Goal: Task Accomplishment & Management: Manage account settings

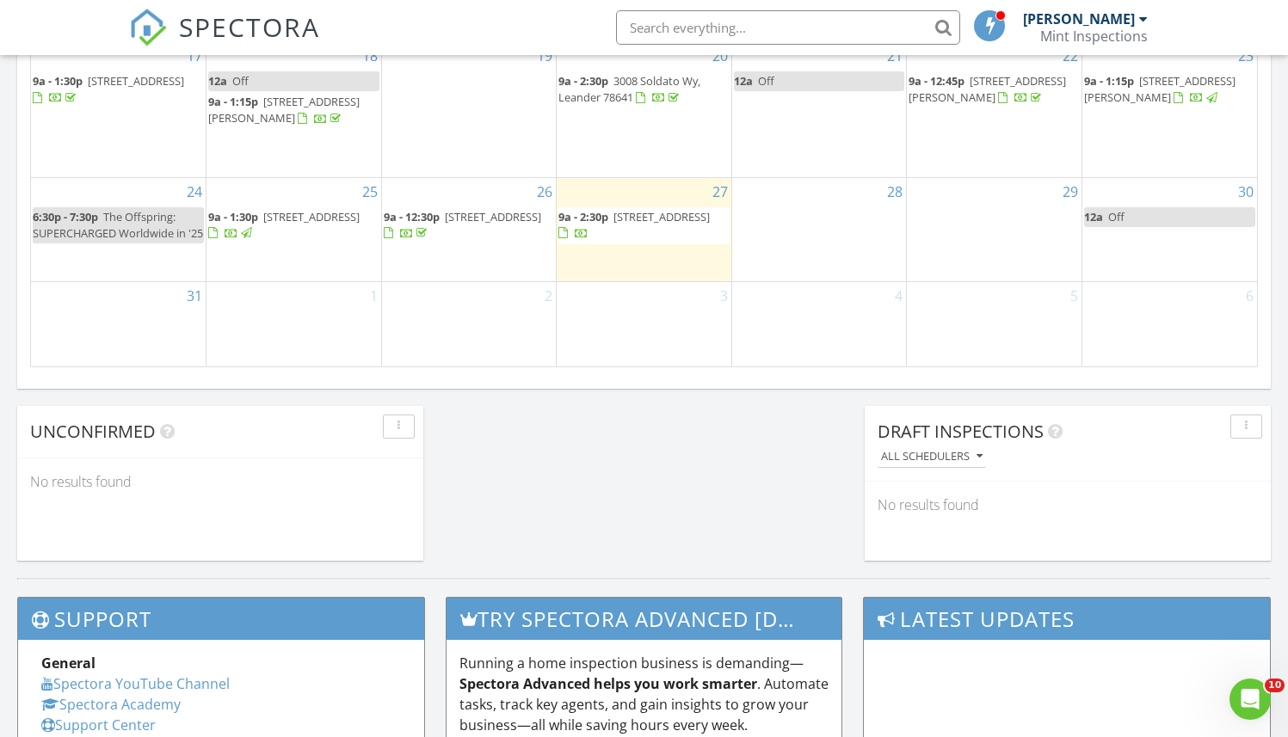
scroll to position [1097, 0]
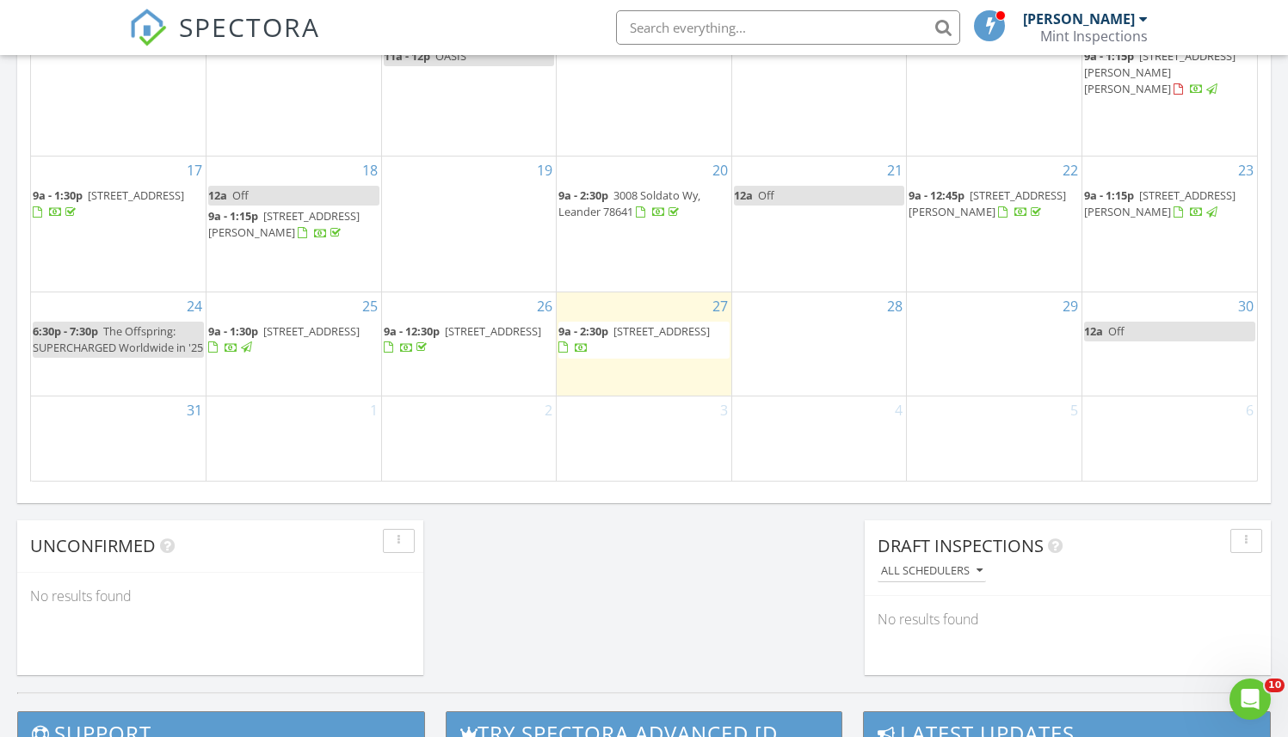
click at [461, 323] on span "104 Grapevine Ln, Georgetown 78633" at bounding box center [493, 330] width 96 height 15
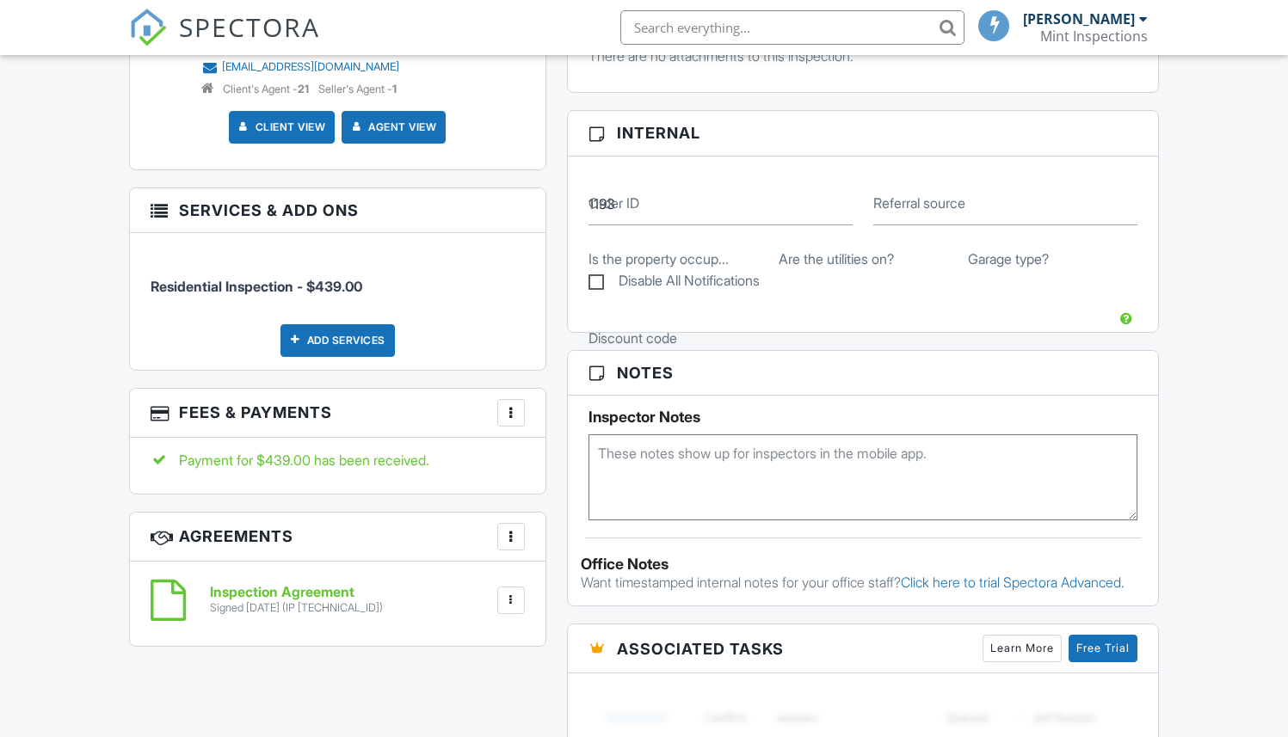
scroll to position [775, 0]
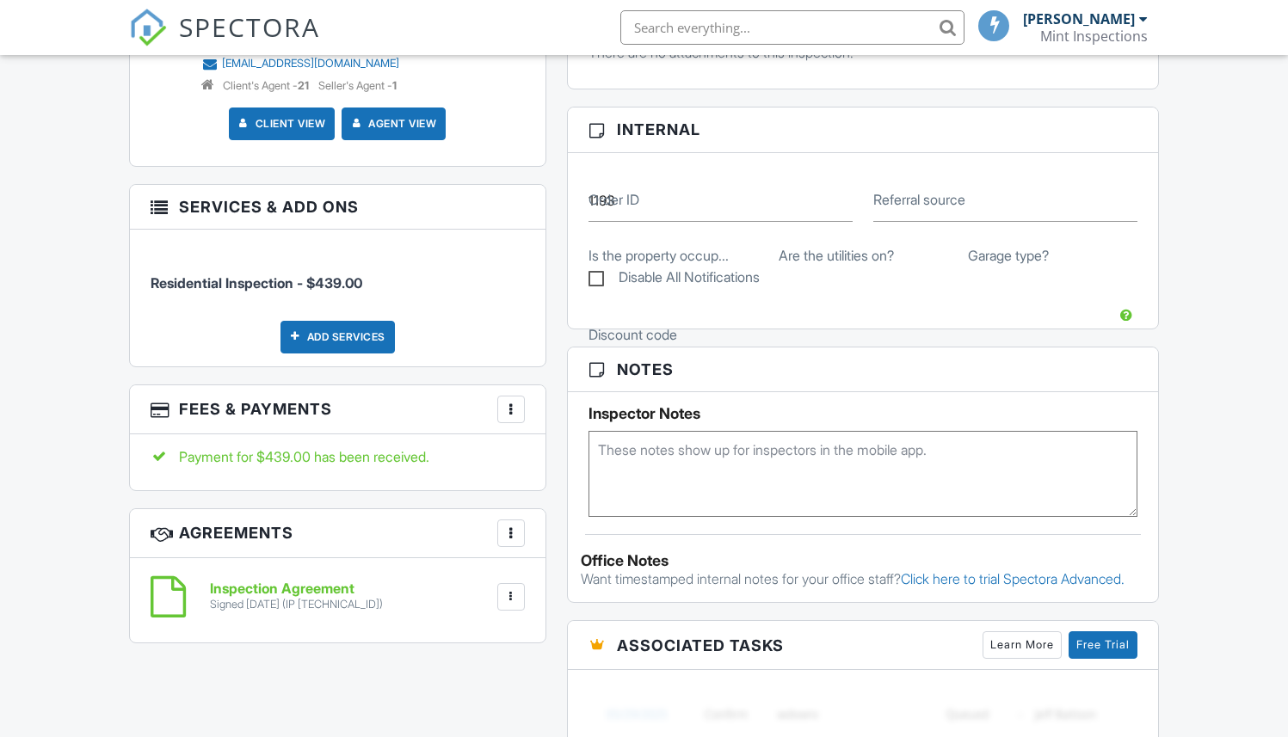
click at [365, 330] on div "Add Services" at bounding box center [337, 337] width 114 height 33
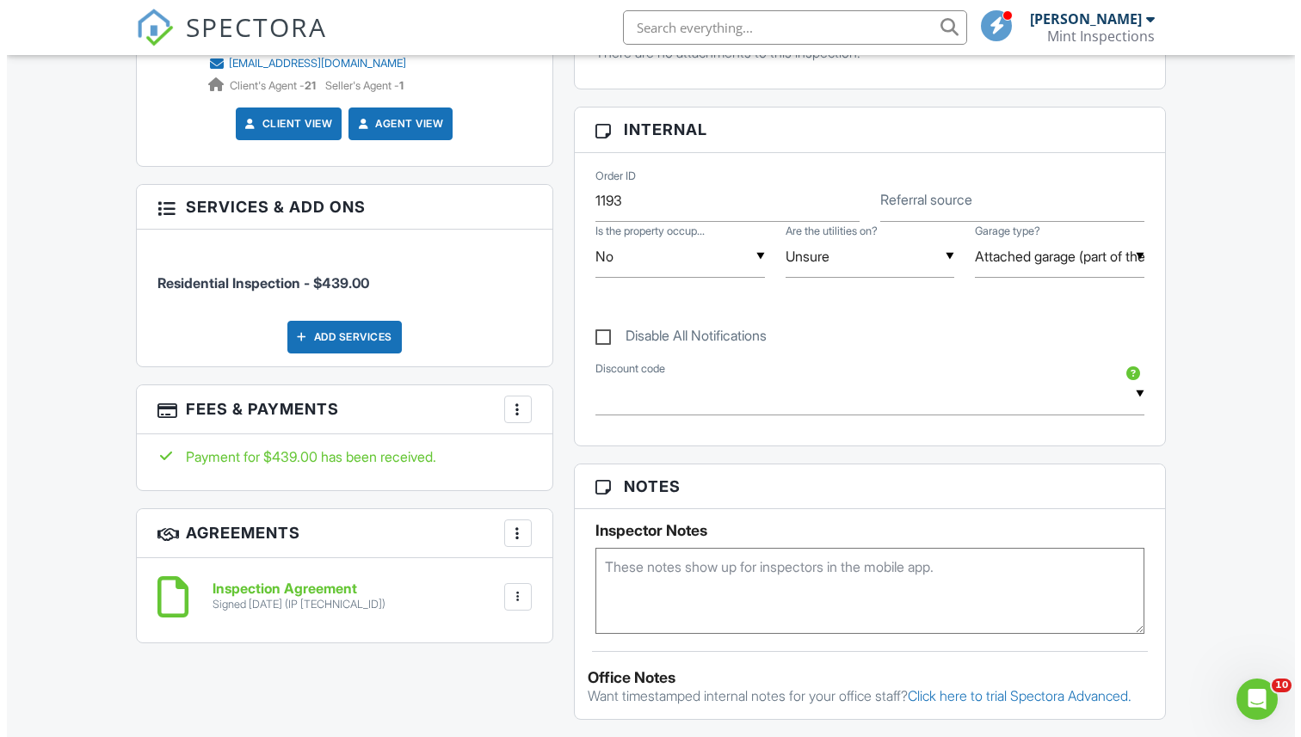
scroll to position [0, 0]
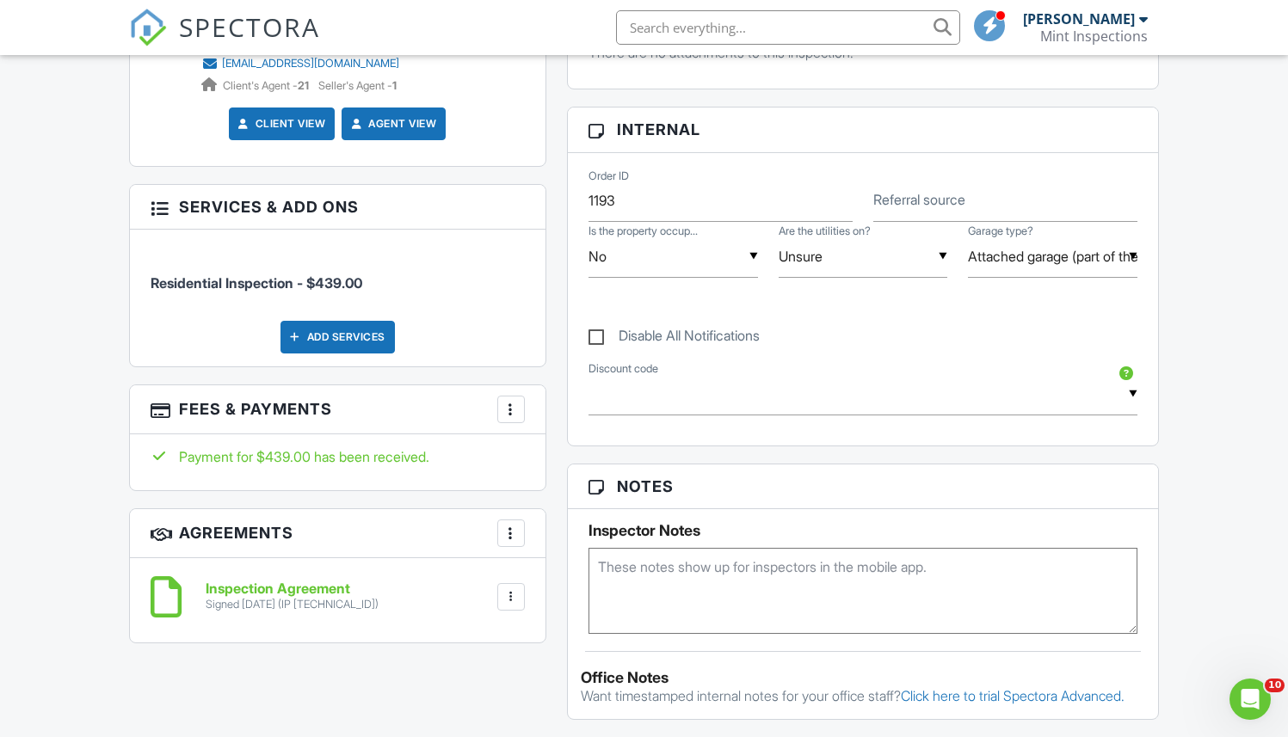
click at [369, 342] on div "Add Services" at bounding box center [337, 337] width 114 height 33
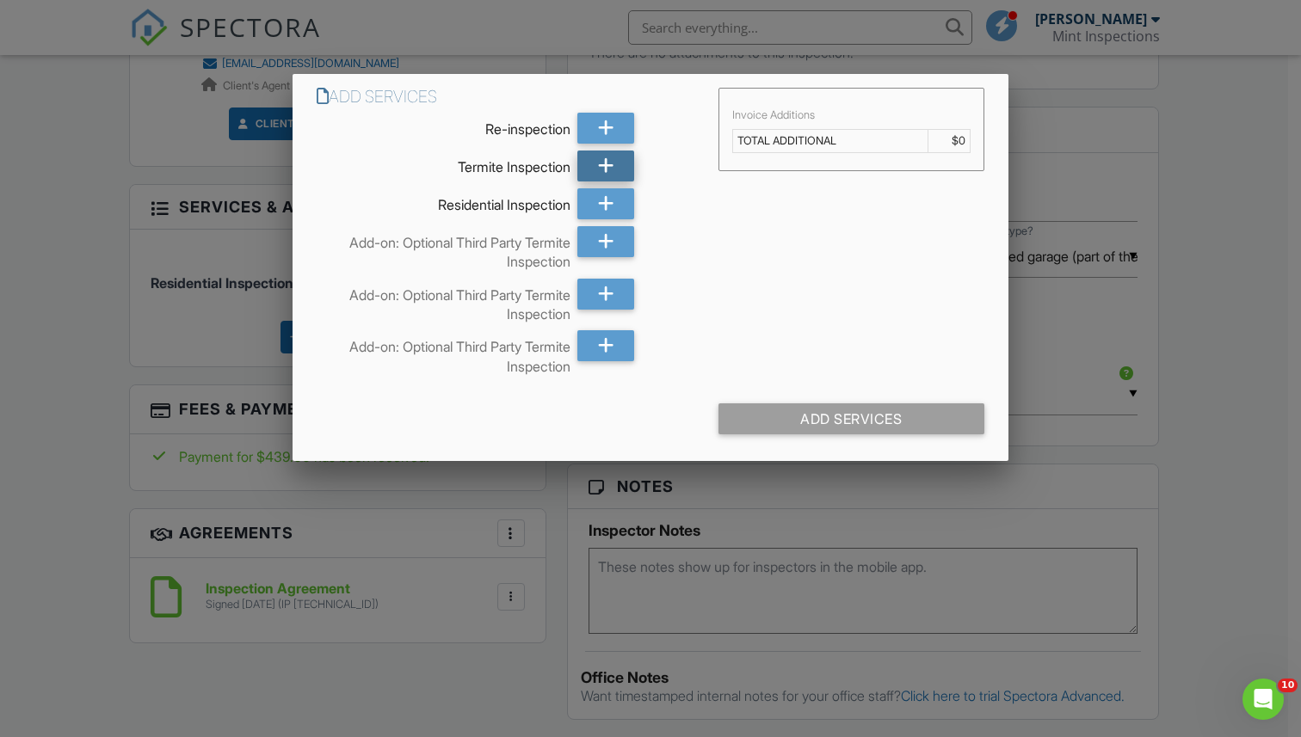
click at [611, 160] on icon at bounding box center [606, 166] width 16 height 31
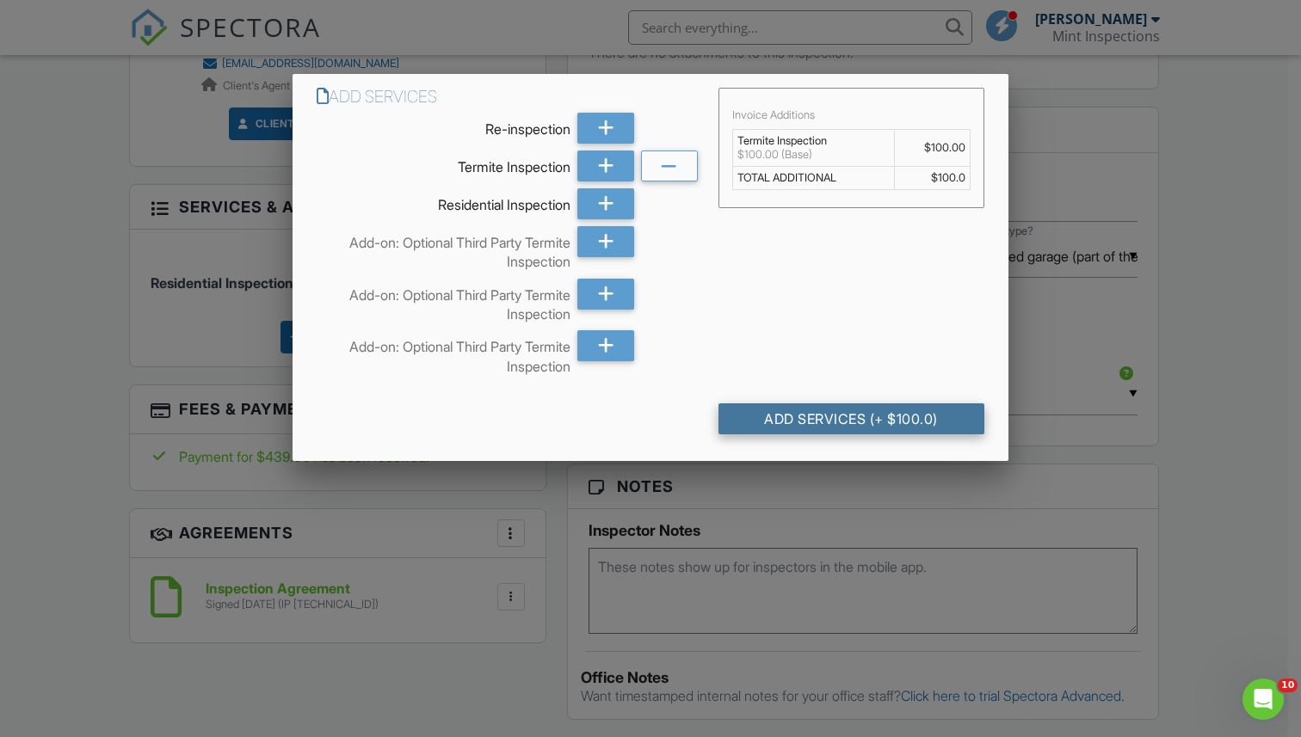
click at [858, 415] on div "Add Services (+ $100.0)" at bounding box center [851, 419] width 266 height 31
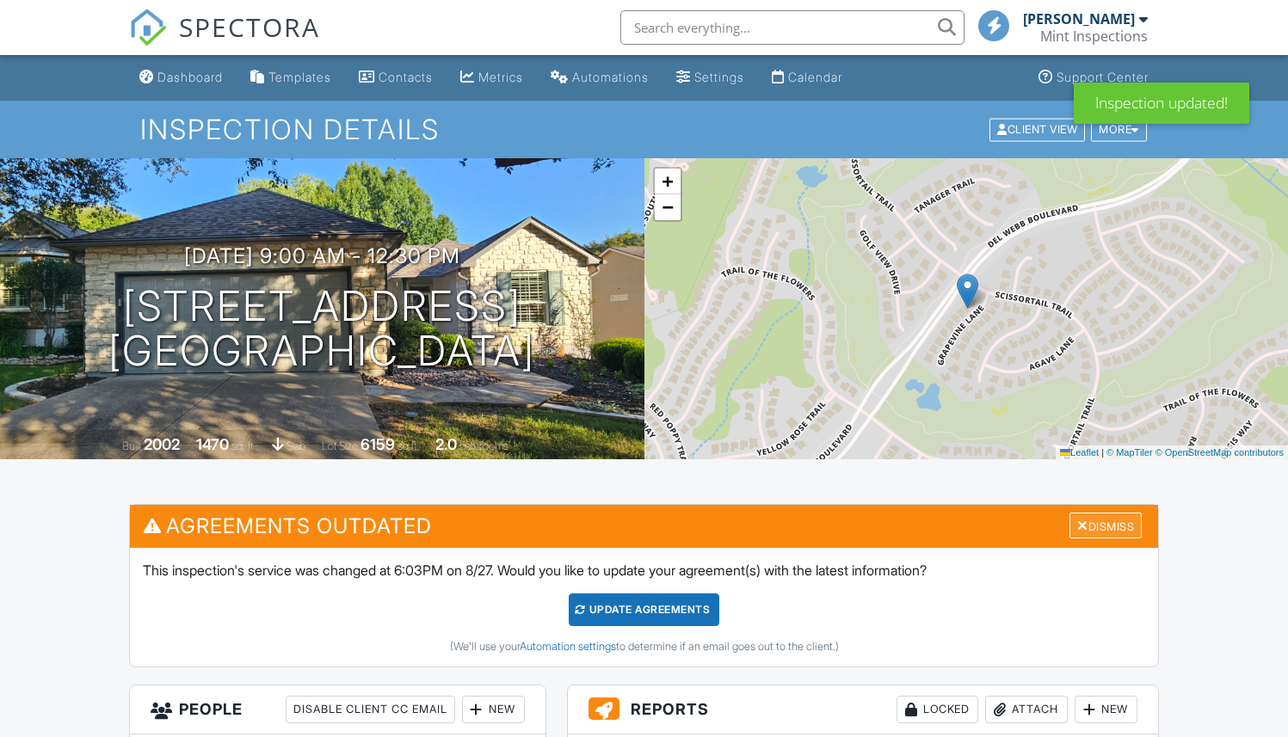
click at [1131, 518] on div "Dismiss" at bounding box center [1105, 526] width 72 height 27
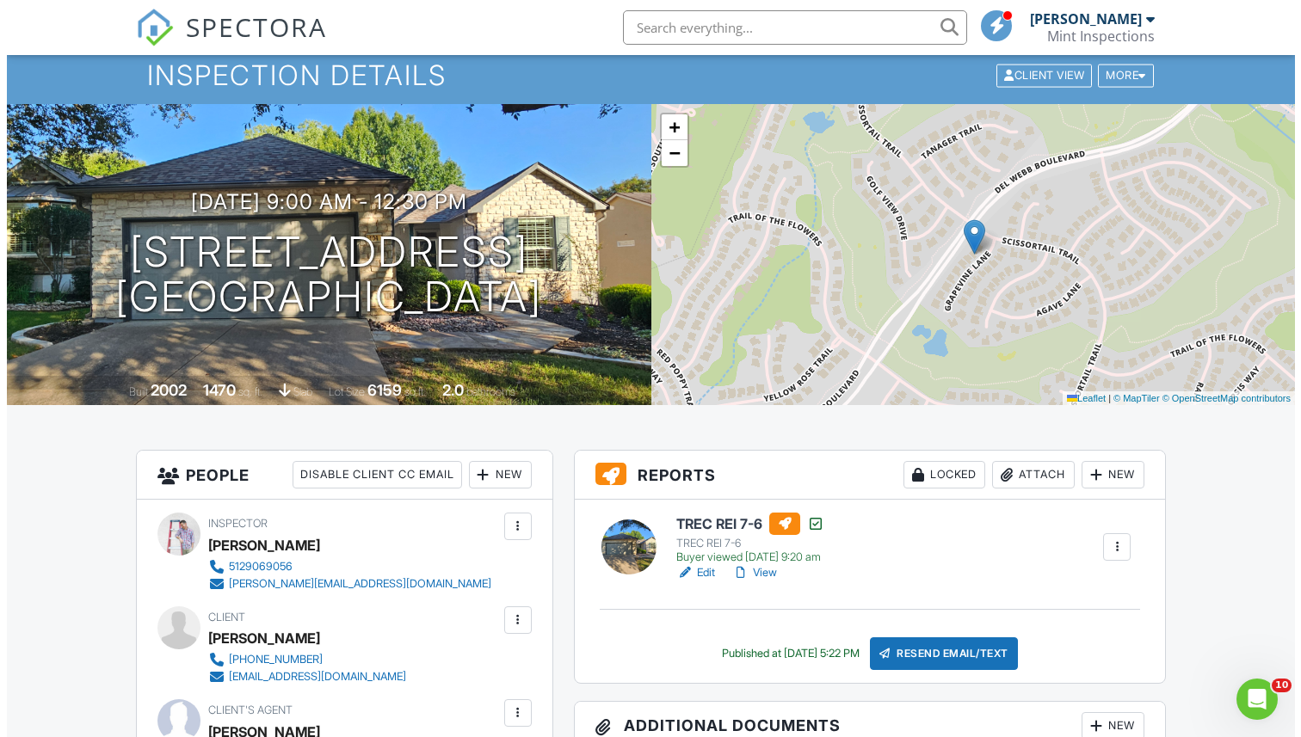
scroll to position [65, 0]
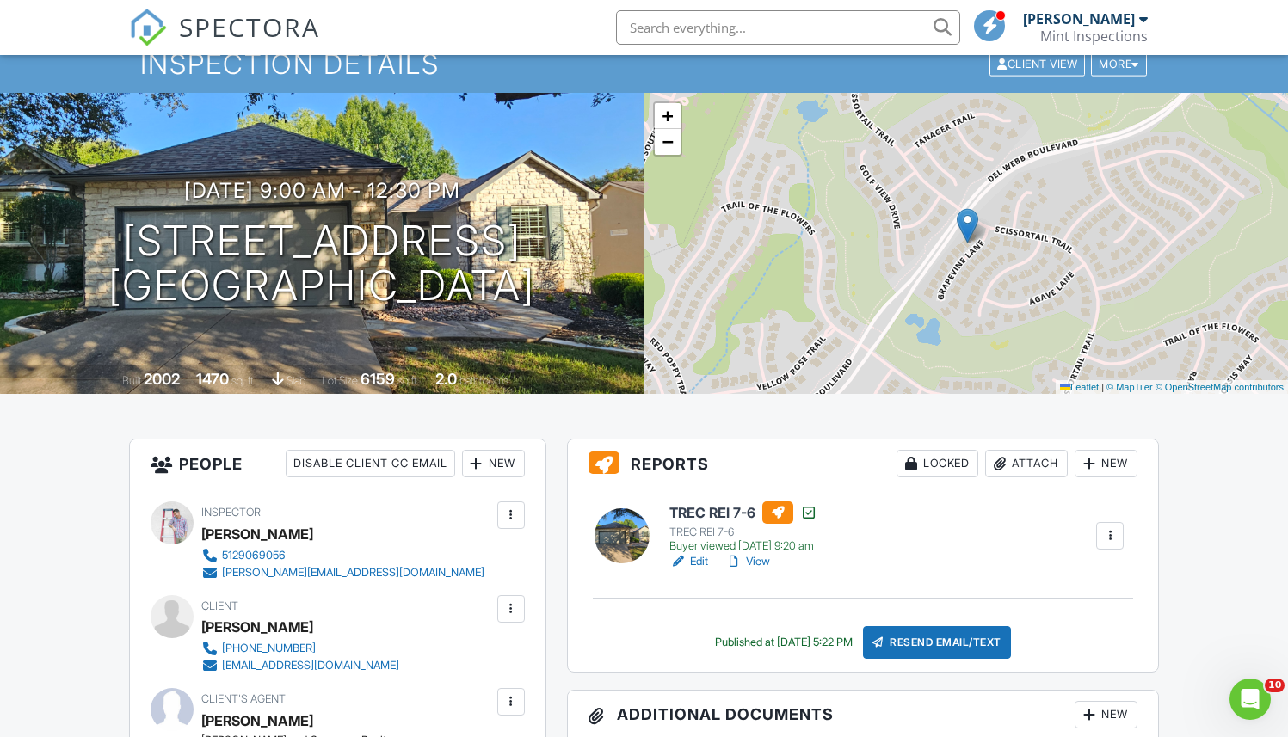
click at [952, 466] on div "Locked" at bounding box center [937, 464] width 82 height 28
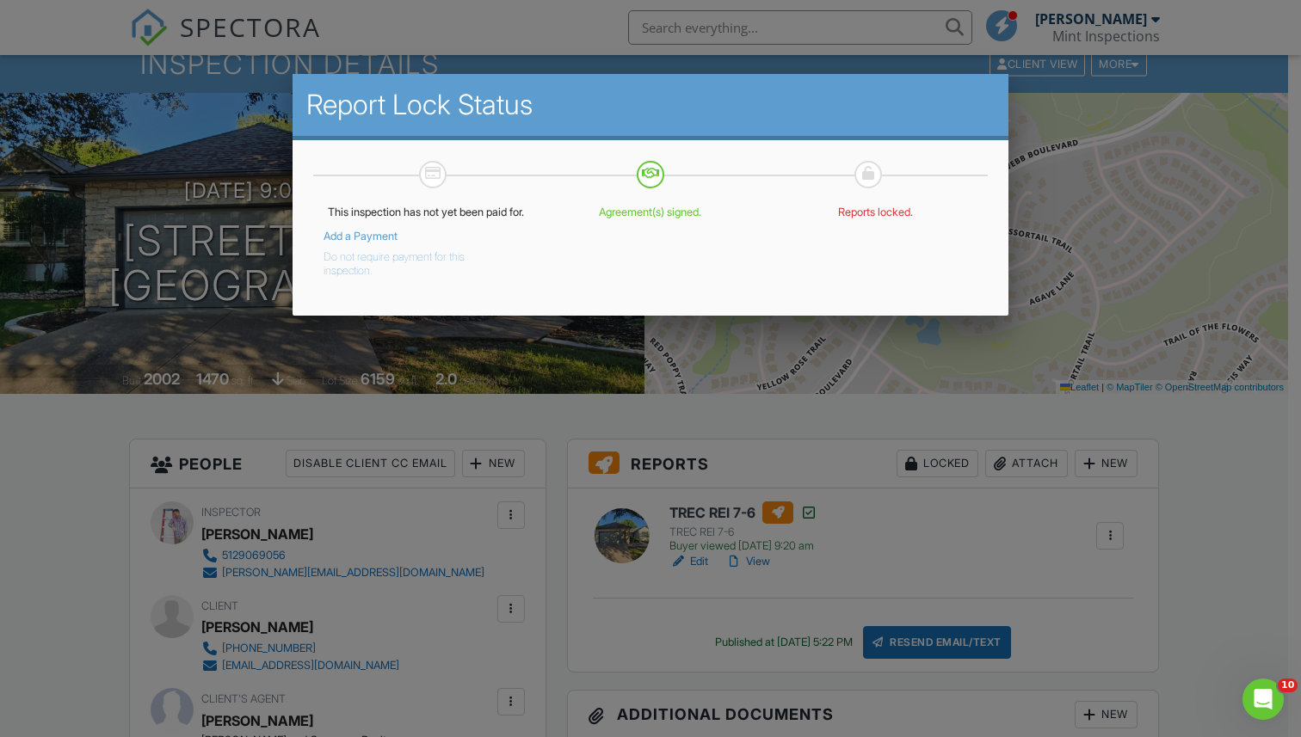
click at [367, 268] on button "Do not require payment for this inspection." at bounding box center [412, 260] width 178 height 34
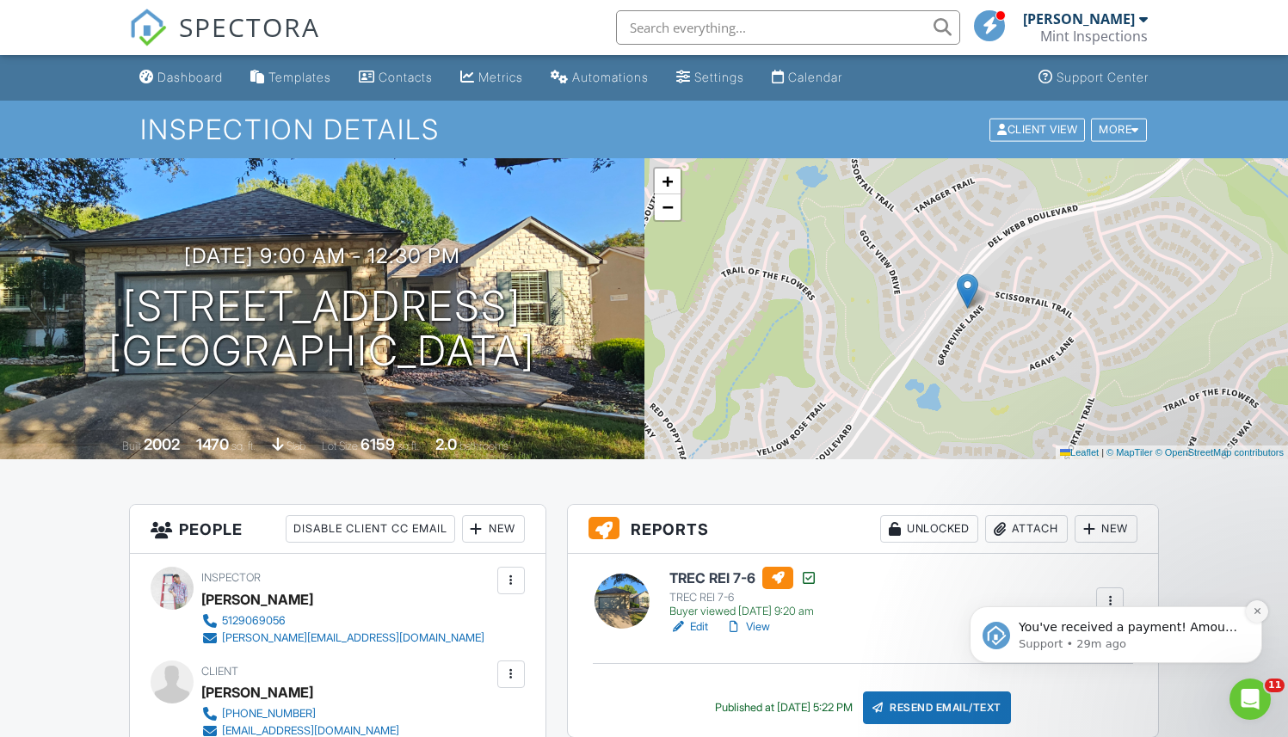
click at [1259, 614] on icon "Dismiss notification" at bounding box center [1257, 611] width 9 height 9
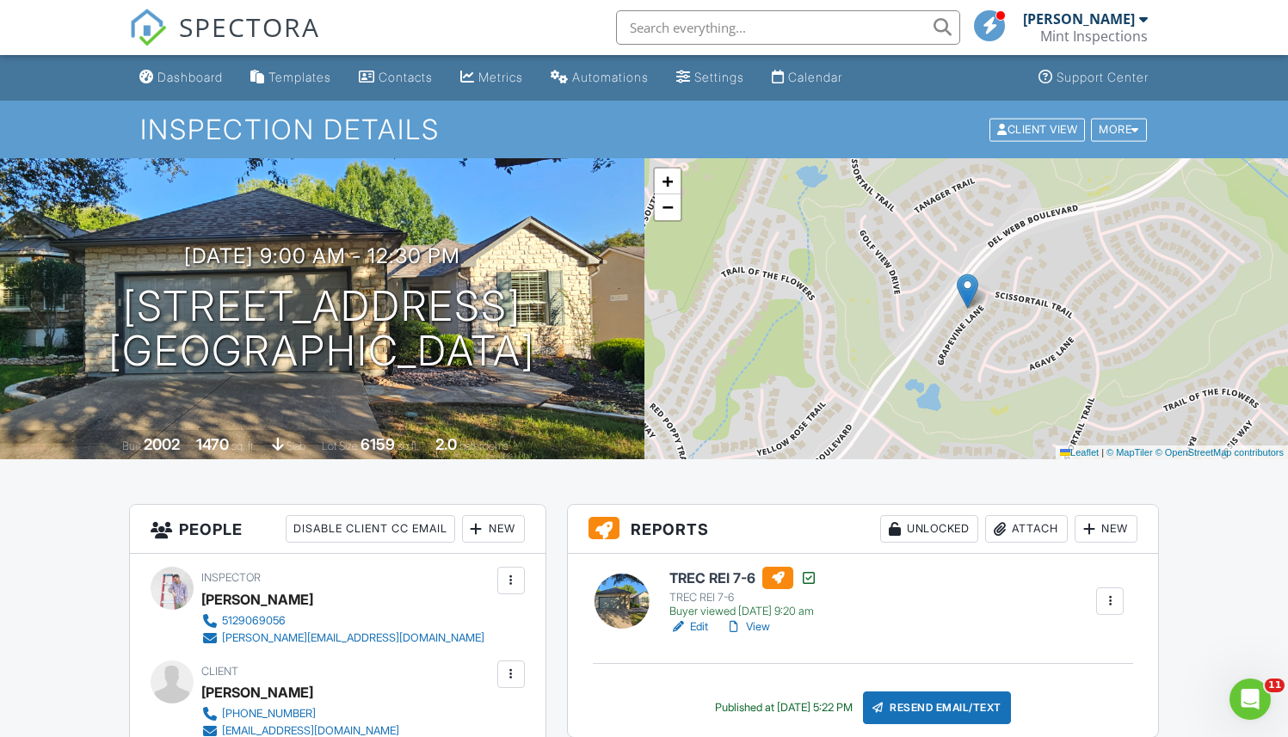
click at [266, 39] on span "SPECTORA" at bounding box center [249, 27] width 141 height 36
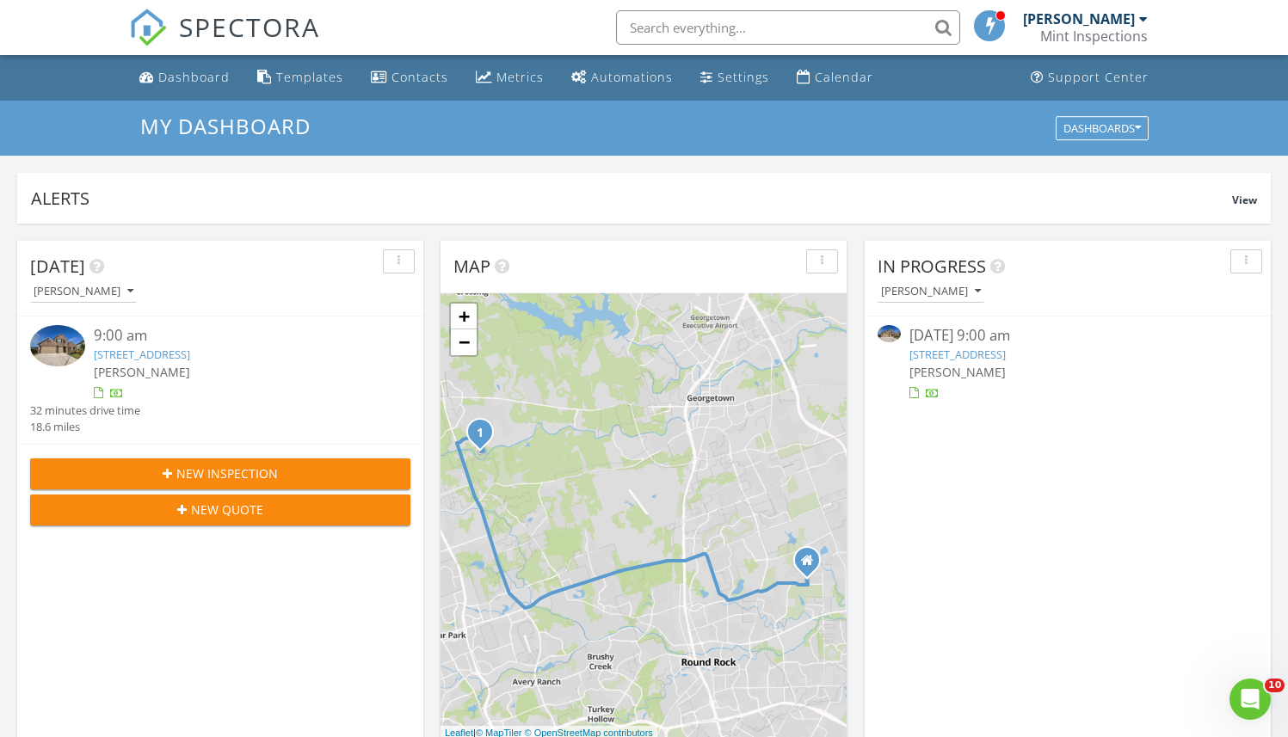
click at [53, 343] on img at bounding box center [57, 345] width 55 height 41
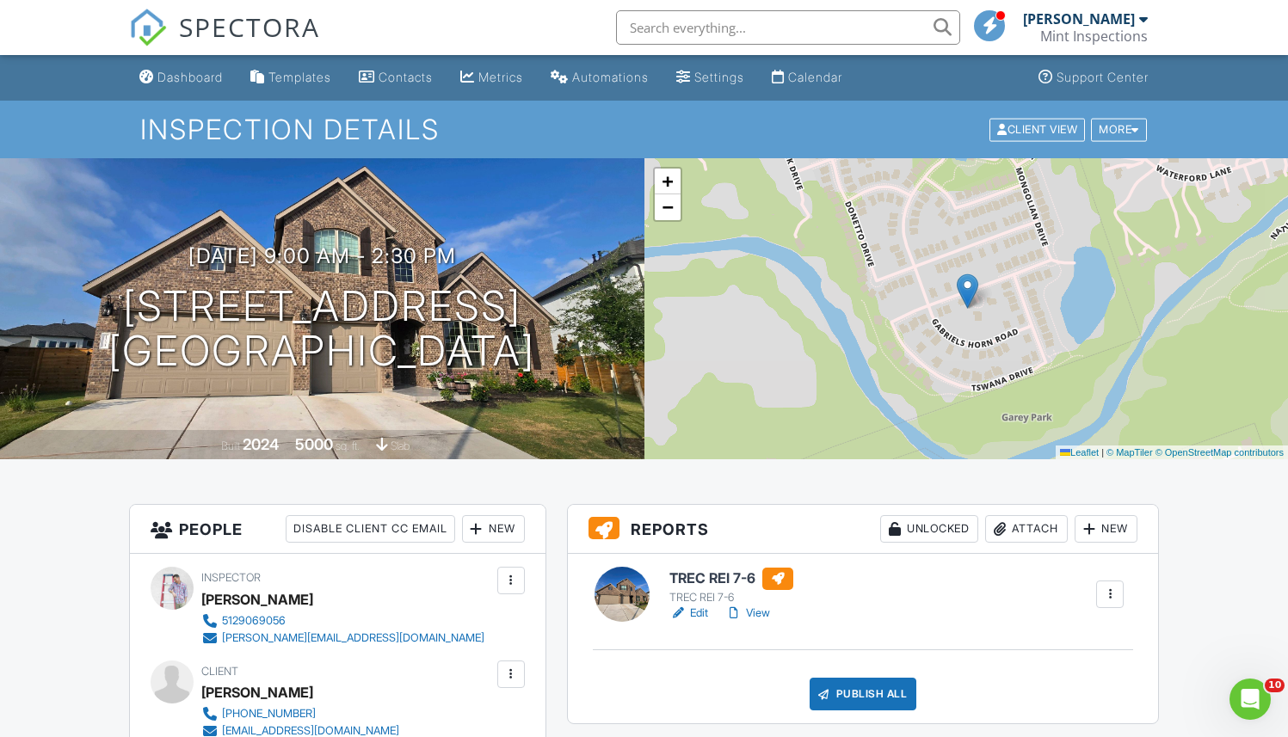
click at [703, 613] on link "Edit" at bounding box center [688, 613] width 39 height 17
